Goal: Entertainment & Leisure: Consume media (video, audio)

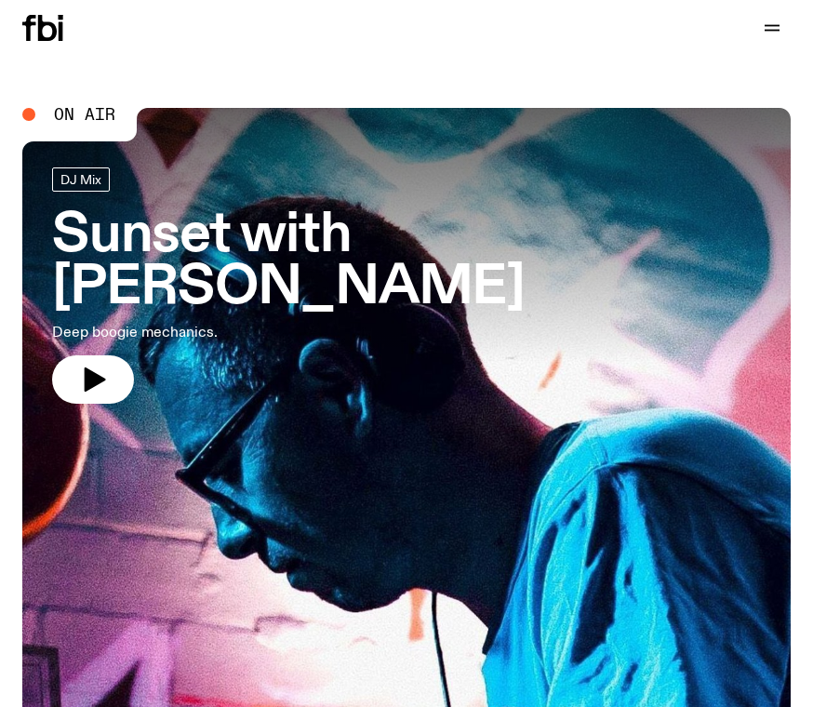
click at [113, 355] on button "button" at bounding box center [93, 379] width 82 height 48
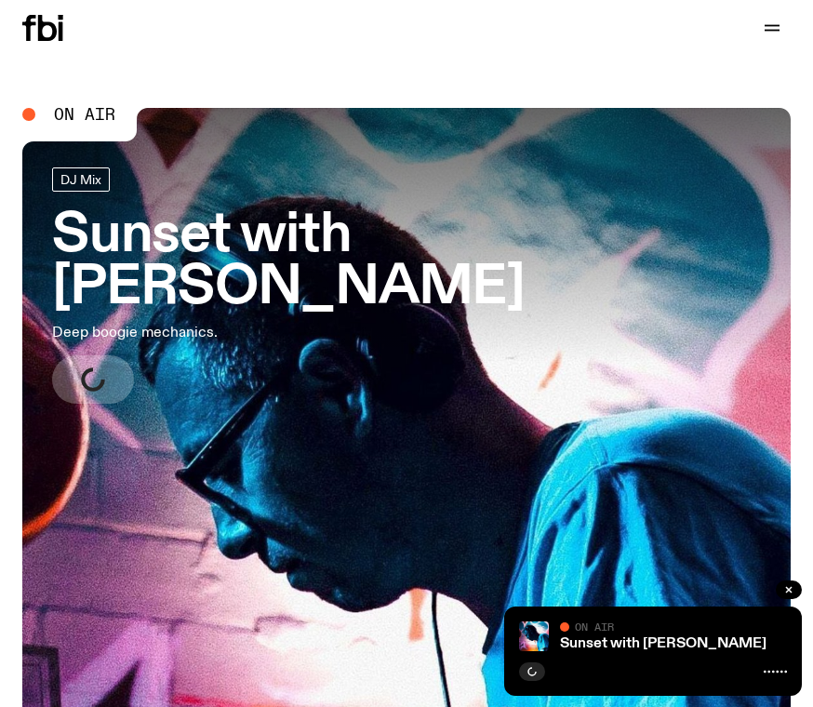
click at [550, 240] on h3 "Sunset with [PERSON_NAME]" at bounding box center [406, 262] width 709 height 104
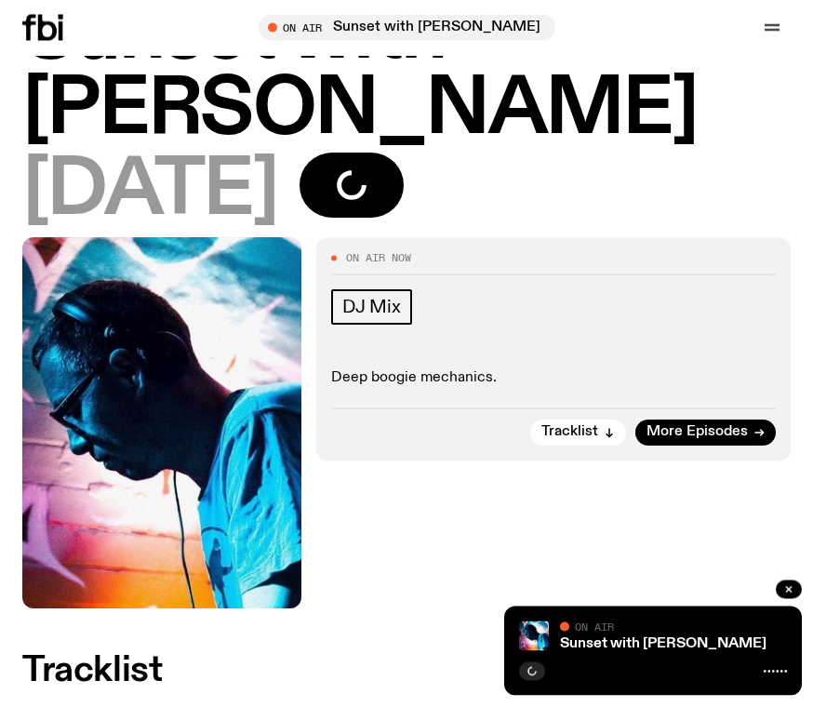
scroll to position [102, 0]
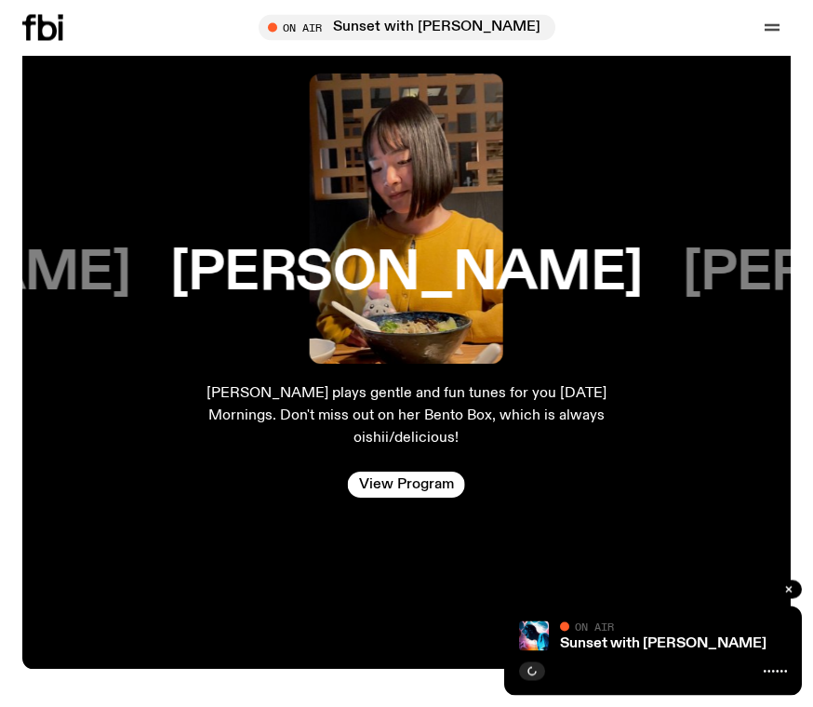
scroll to position [3188, 0]
click at [487, 36] on div "Tune in live" at bounding box center [407, 28] width 297 height 26
click at [278, 32] on icon "button" at bounding box center [274, 27] width 8 height 9
click at [279, 32] on icon "button" at bounding box center [273, 27] width 11 height 11
click at [274, 36] on div "Tune in live" at bounding box center [407, 28] width 297 height 26
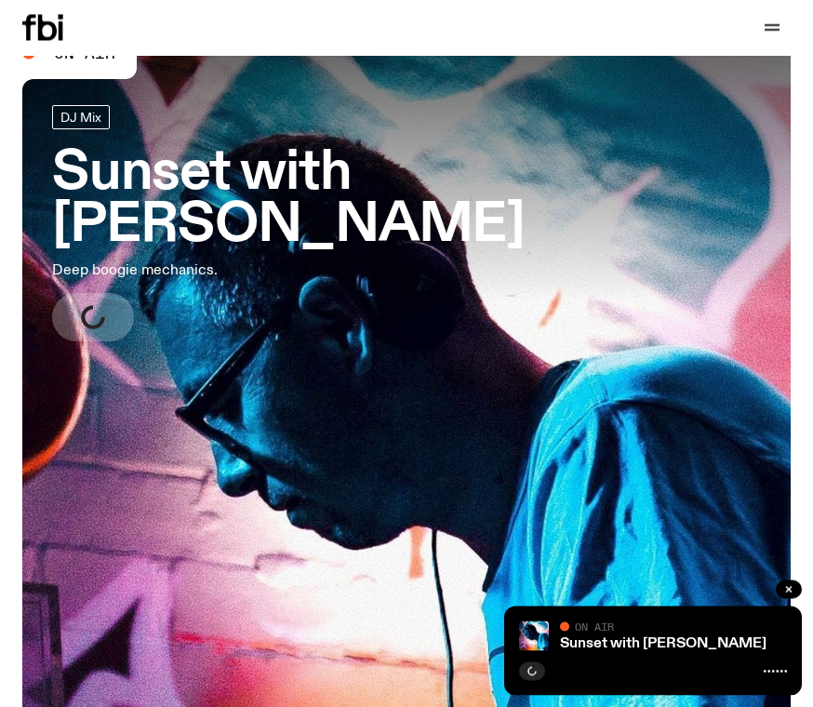
scroll to position [0, 0]
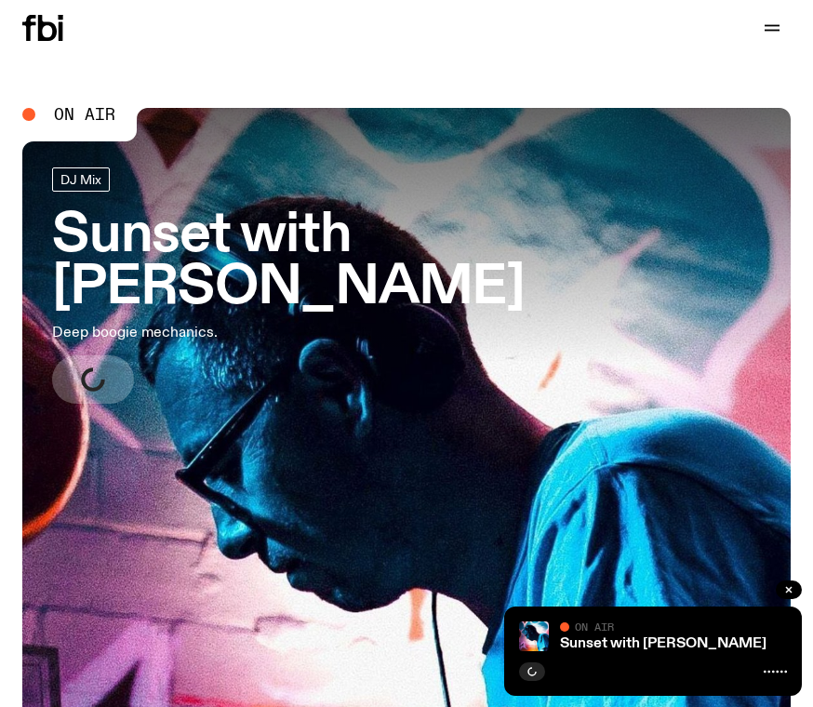
click at [790, 596] on button "button" at bounding box center [789, 589] width 26 height 19
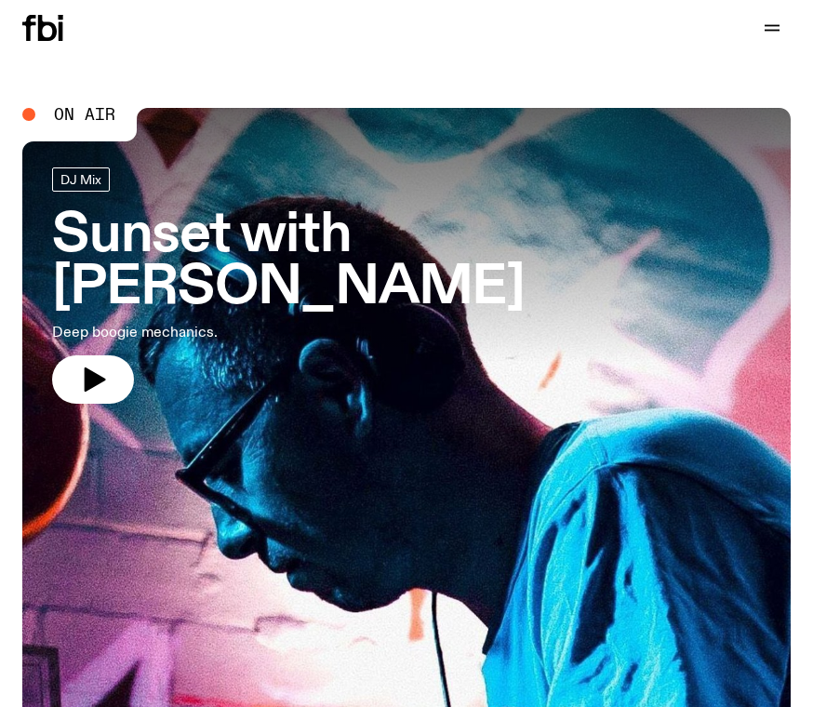
click at [97, 367] on icon "button" at bounding box center [95, 379] width 21 height 24
